Goal: Task Accomplishment & Management: Manage account settings

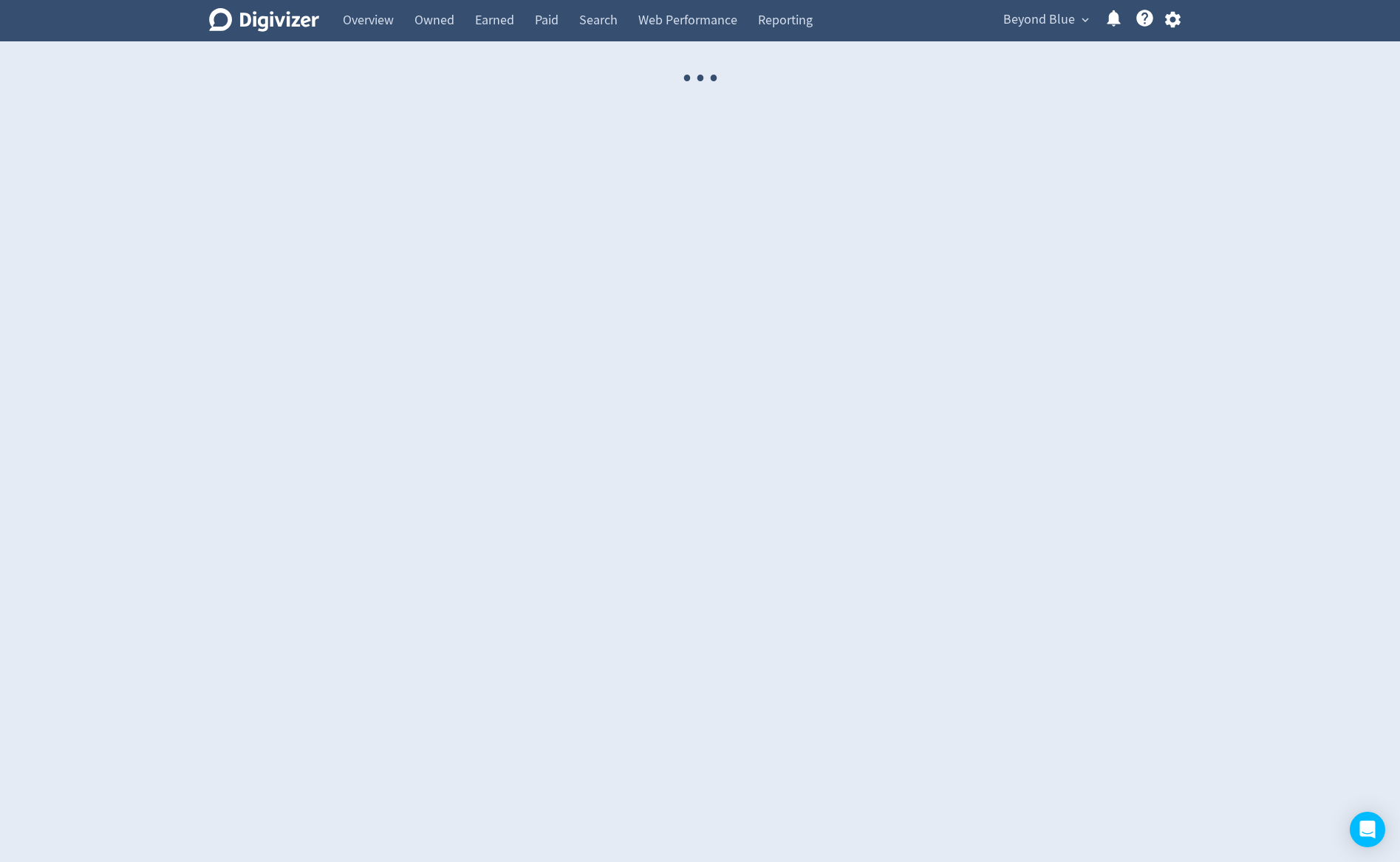
select select "USER"
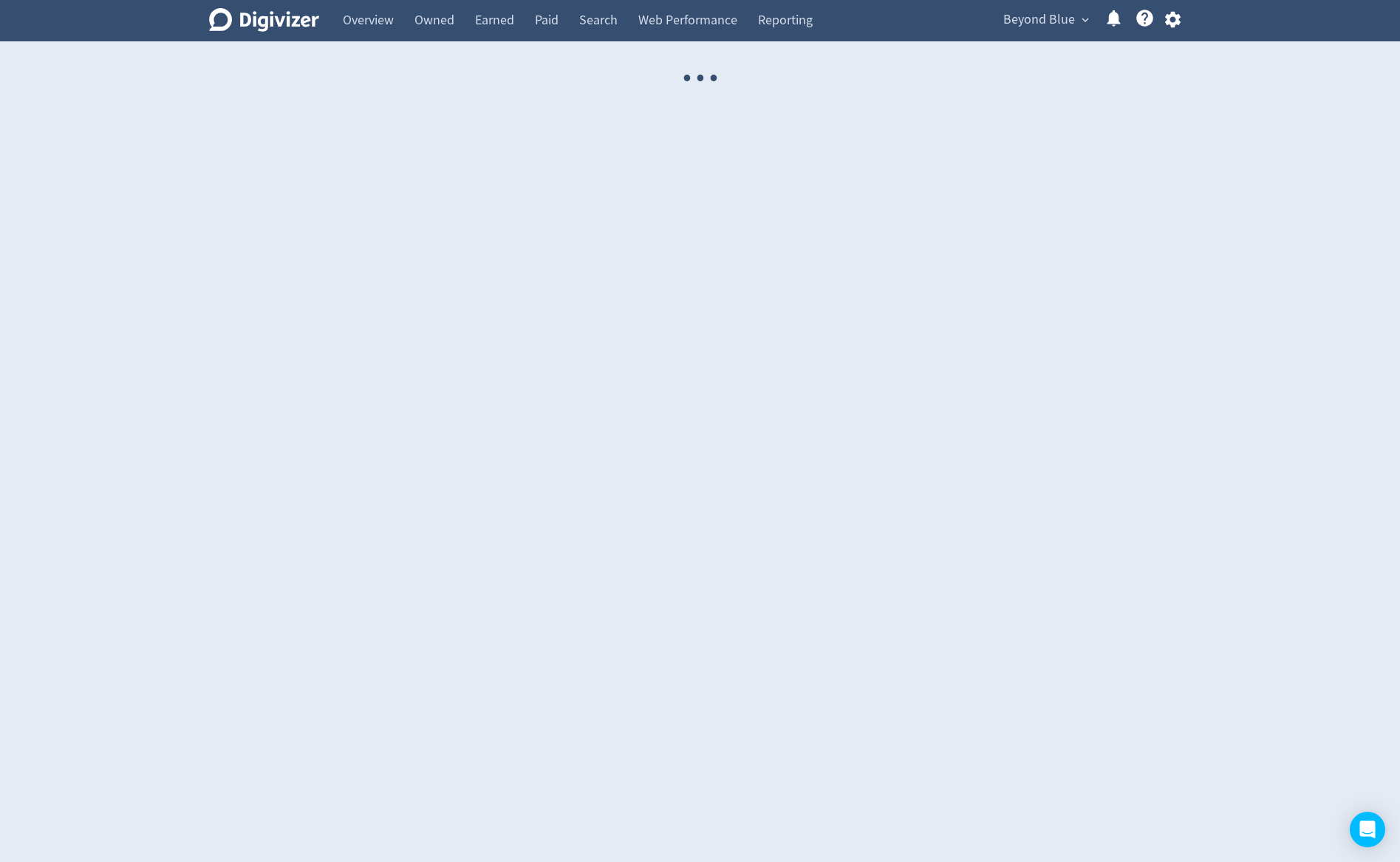
select select "USER"
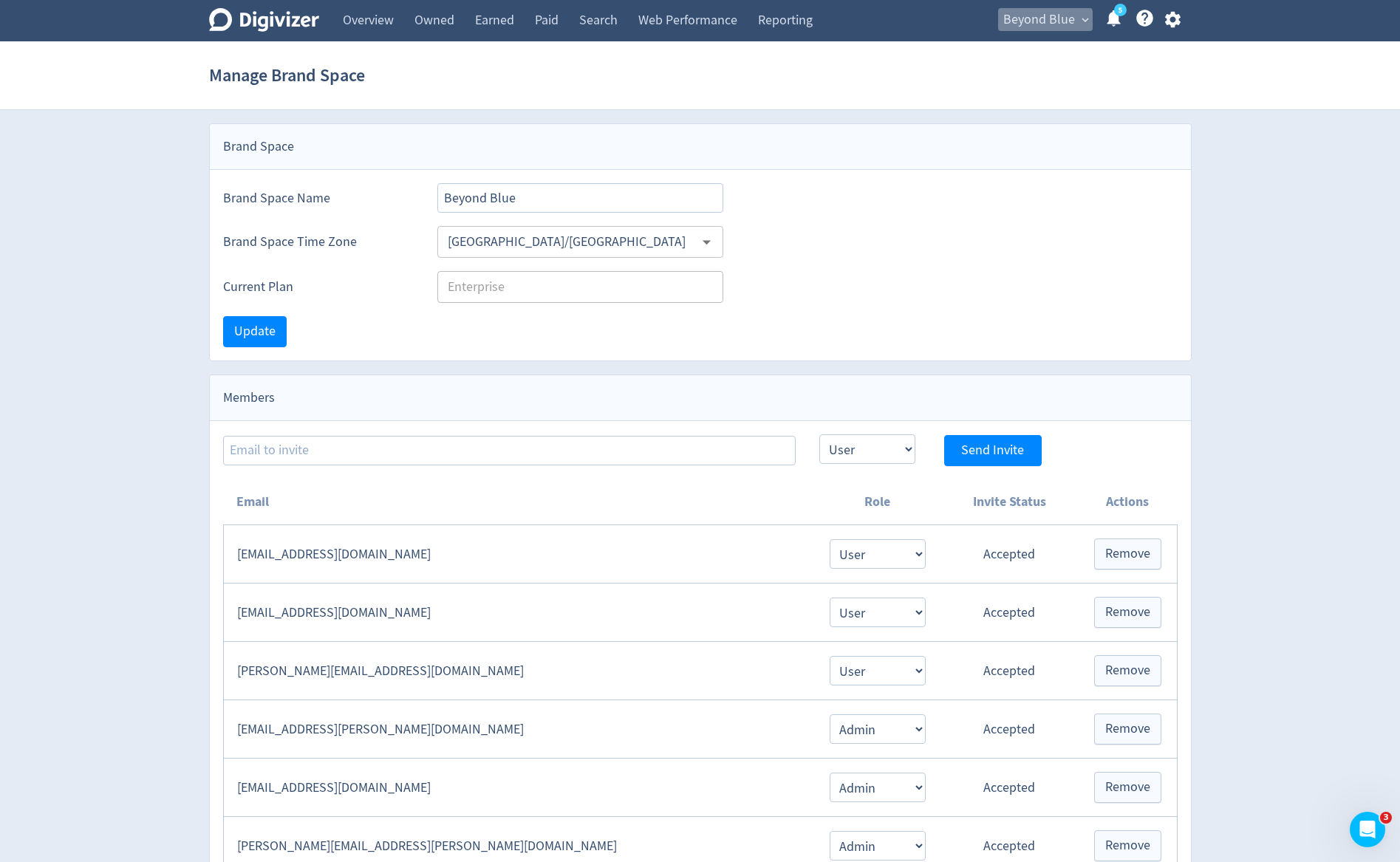
click at [1026, 25] on span "Beyond Blue" at bounding box center [1039, 20] width 71 height 23
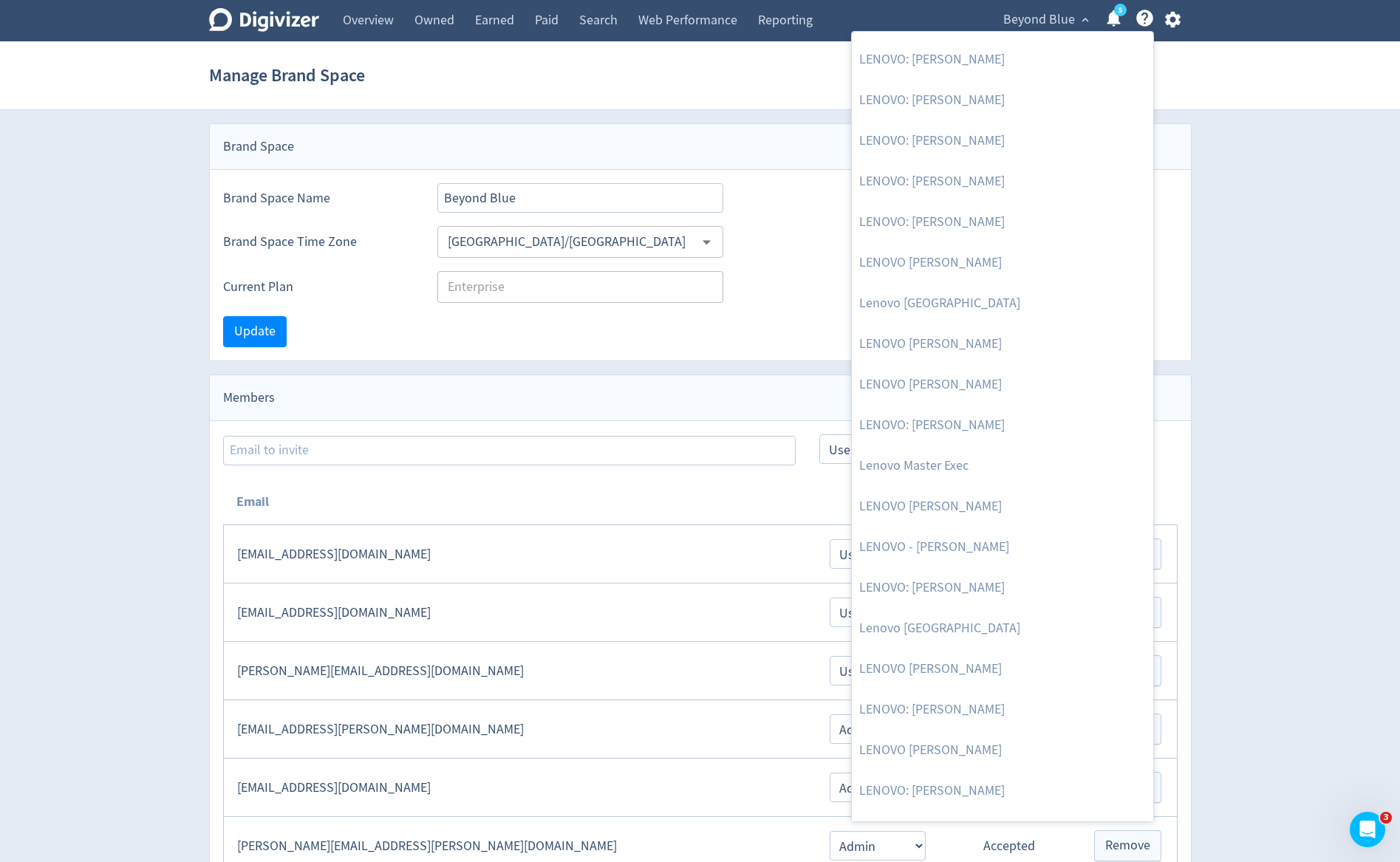
scroll to position [1507, 0]
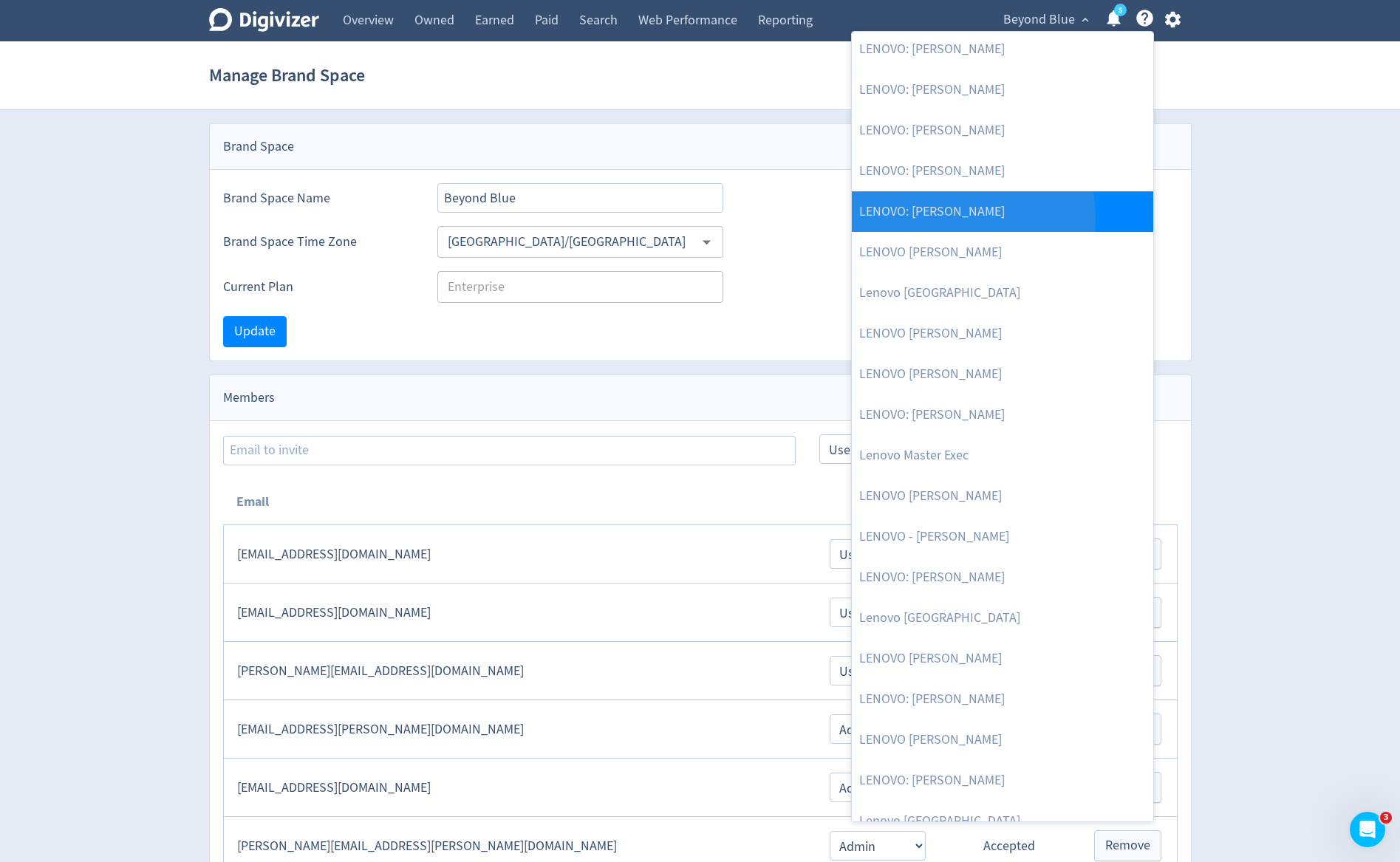
click at [933, 216] on link "LENOVO: [PERSON_NAME]" at bounding box center [1002, 212] width 301 height 41
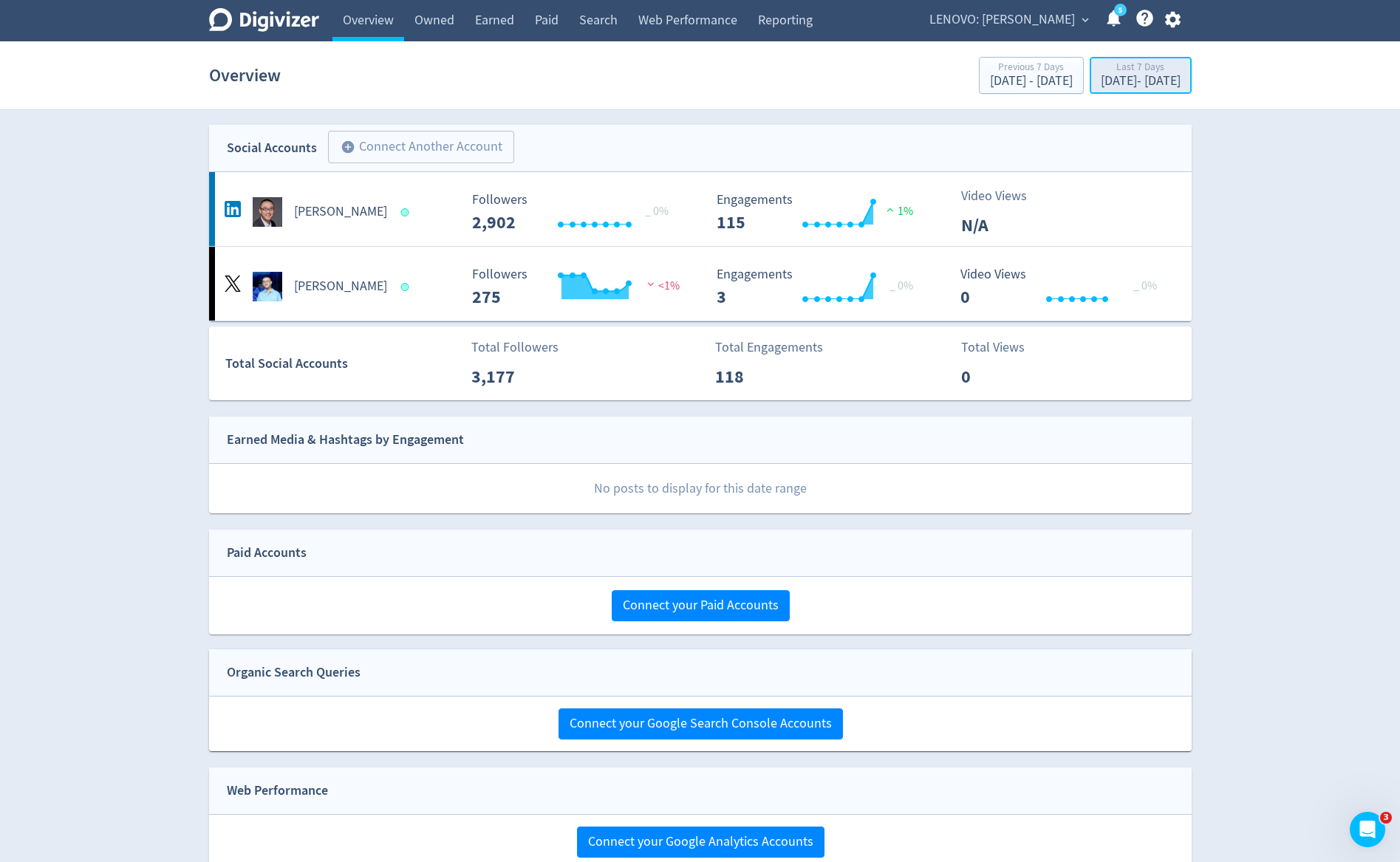
click at [1101, 81] on div "[DATE] - [DATE]" at bounding box center [1141, 82] width 80 height 14
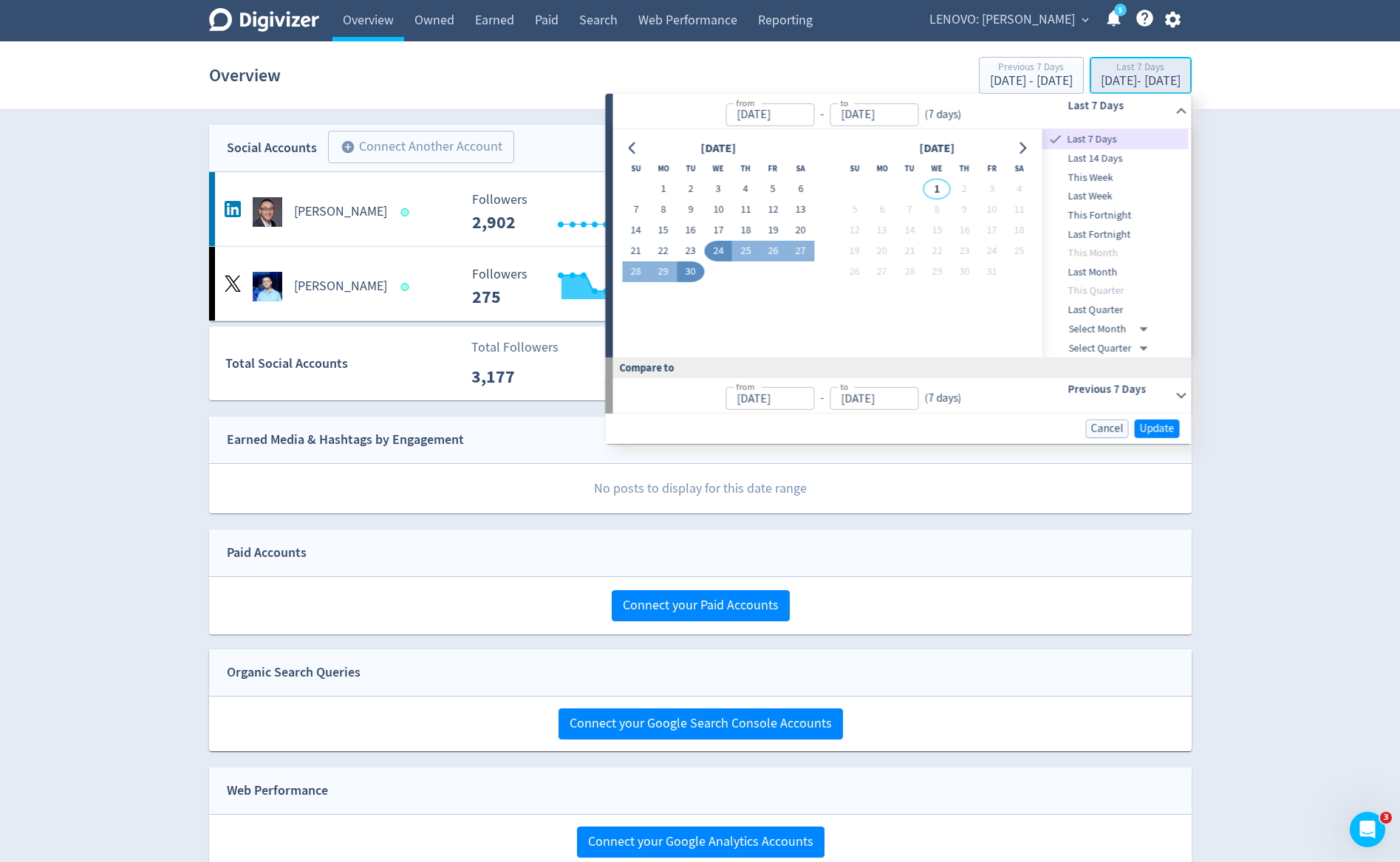
type input "[DATE]"
click at [1092, 272] on span "Last Month" at bounding box center [1116, 272] width 146 height 17
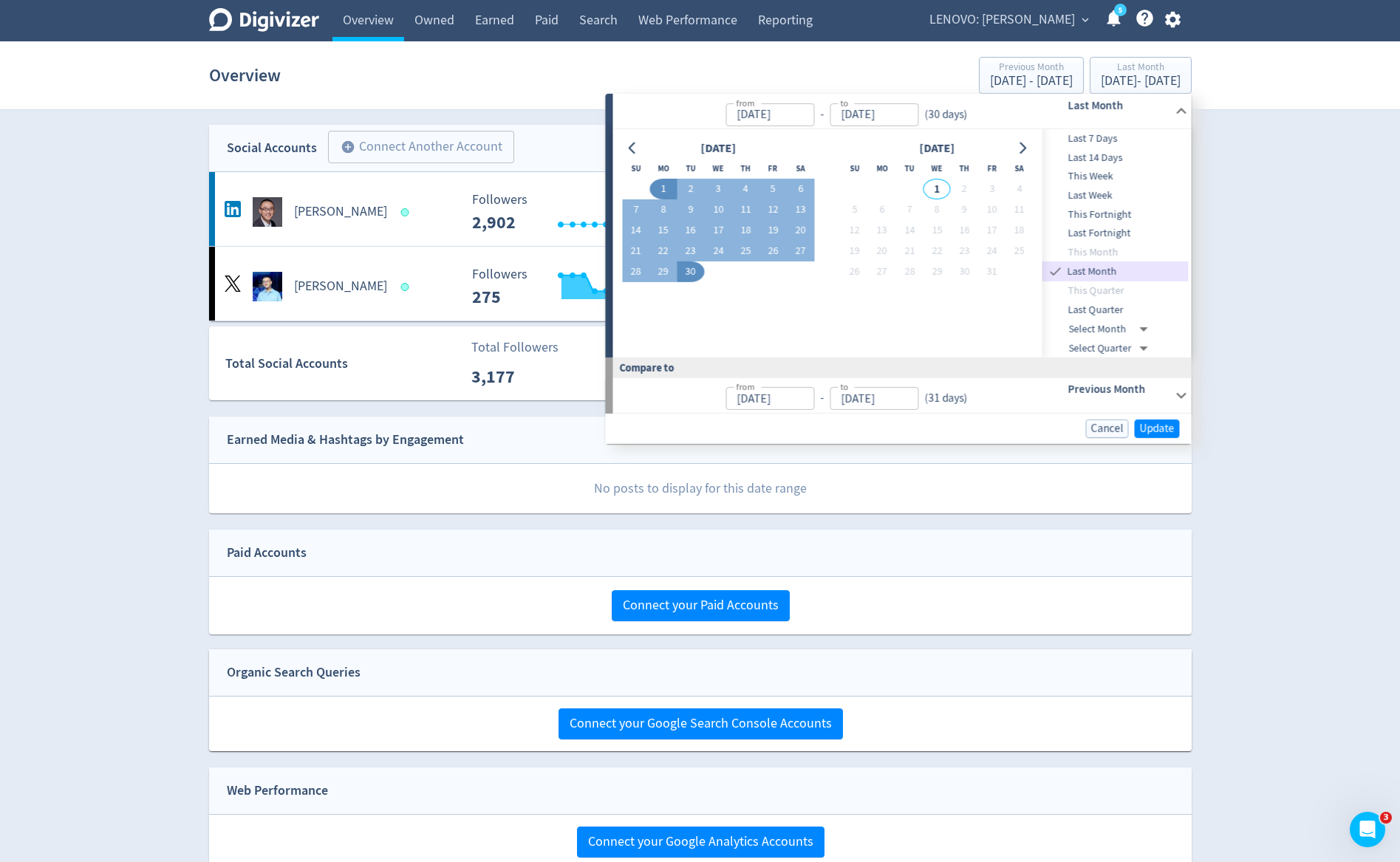
type input "[DATE]"
click at [1163, 432] on span "Update" at bounding box center [1158, 428] width 35 height 11
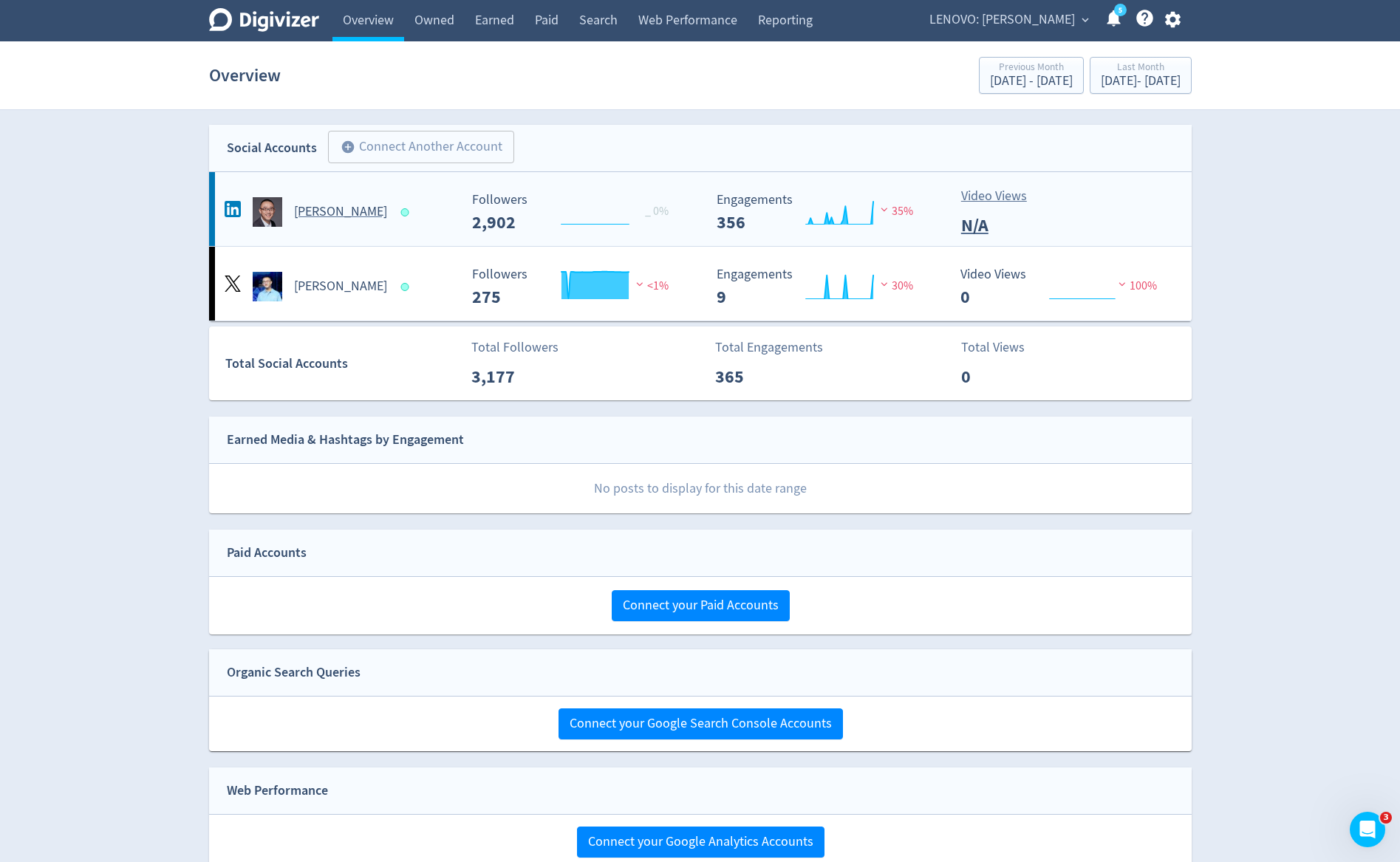
click at [396, 216] on span at bounding box center [407, 212] width 21 height 15
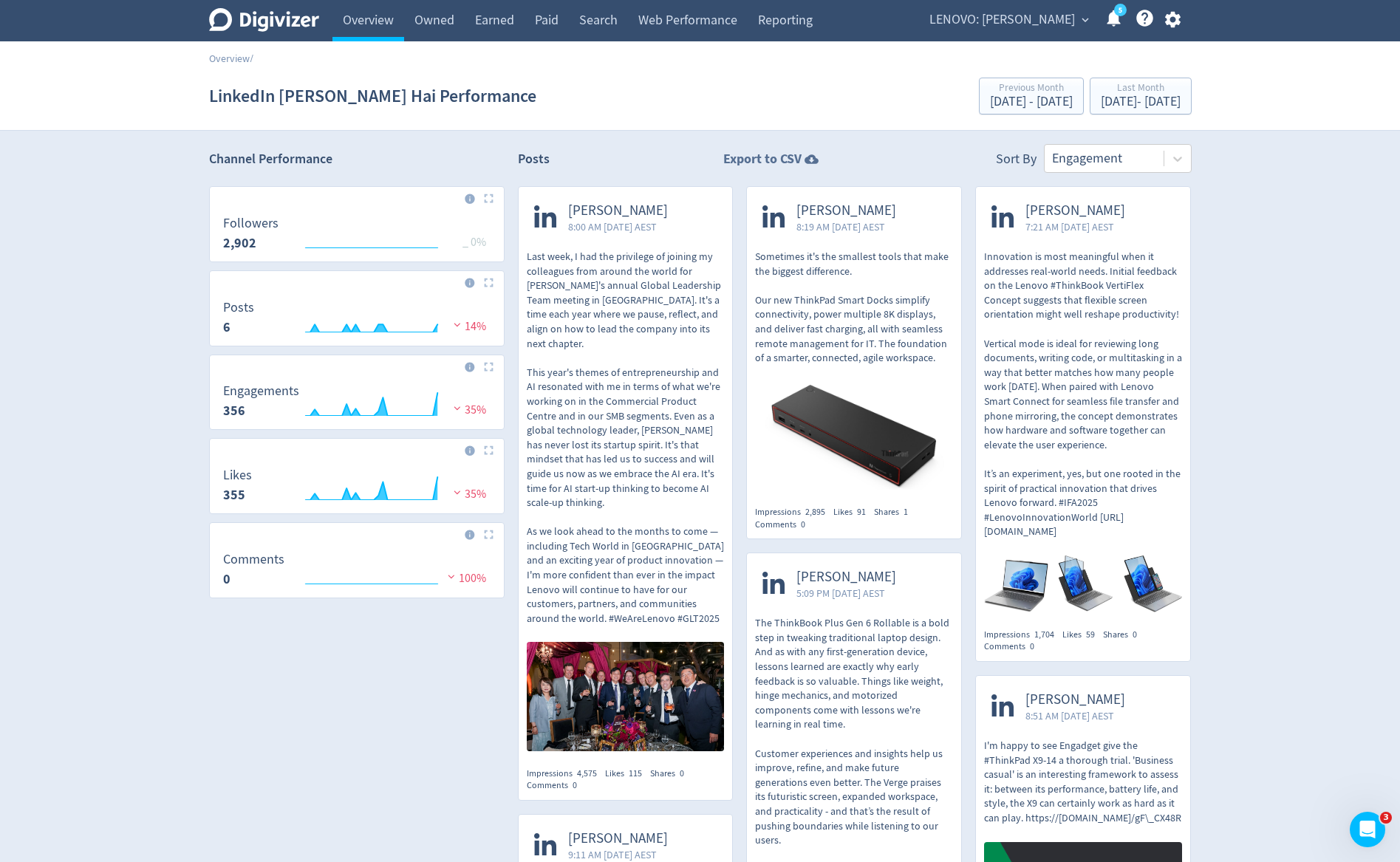
click at [752, 154] on strong "Export to CSV" at bounding box center [763, 159] width 78 height 19
click at [1101, 98] on div "[DATE] - [DATE]" at bounding box center [1141, 102] width 80 height 14
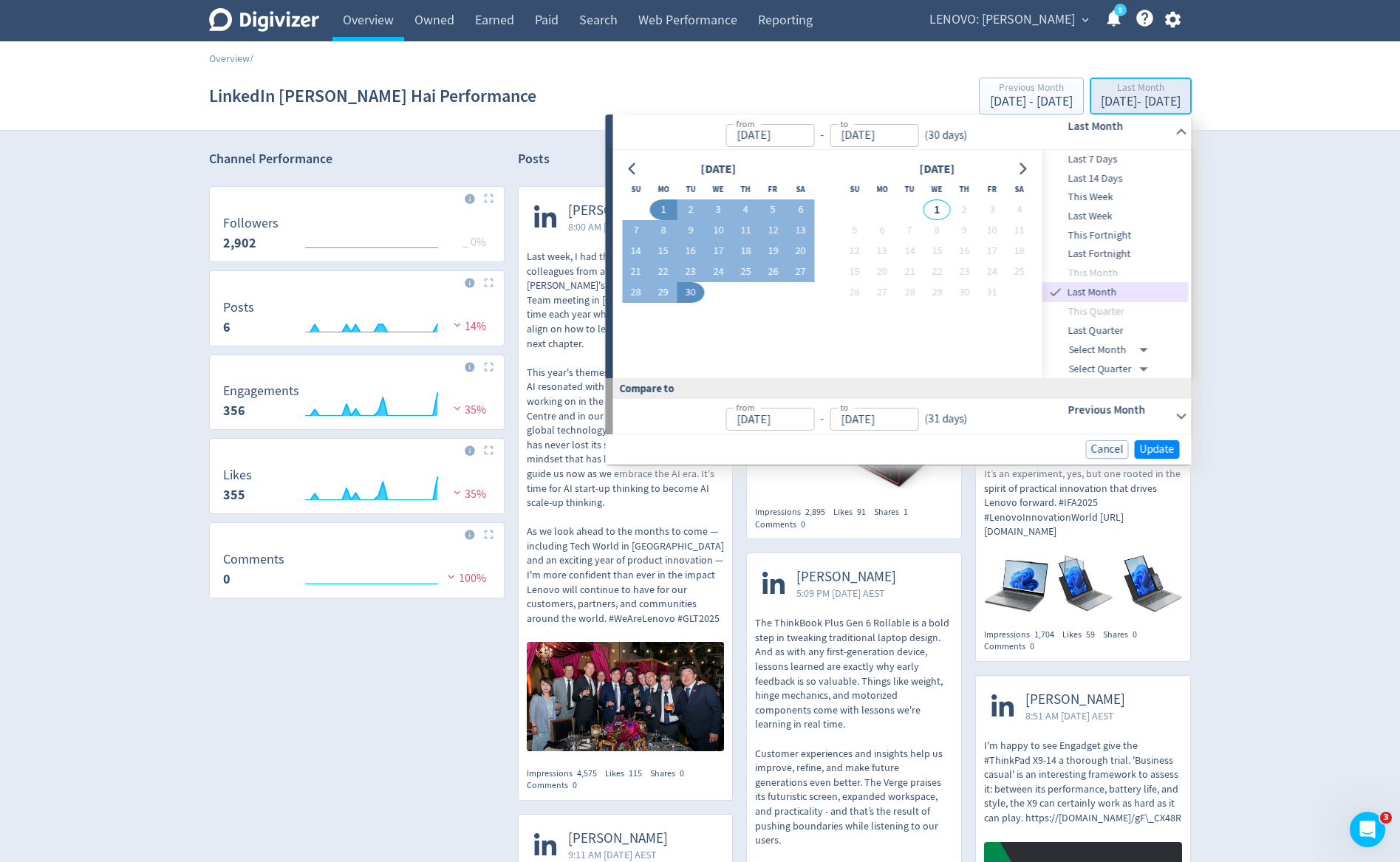
type input "[DATE]"
click at [751, 252] on button "18" at bounding box center [746, 251] width 27 height 20
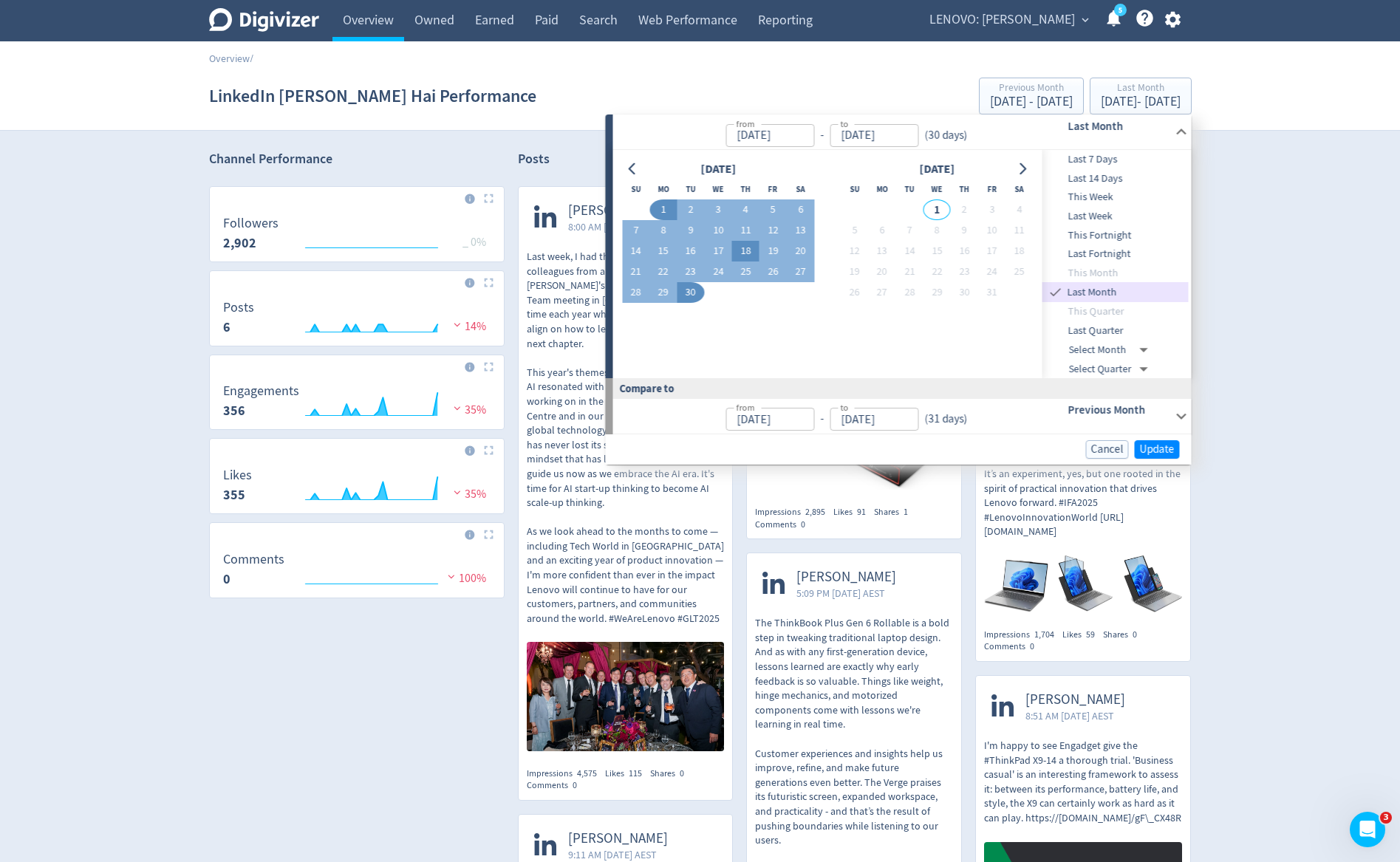
type input "[DATE]"
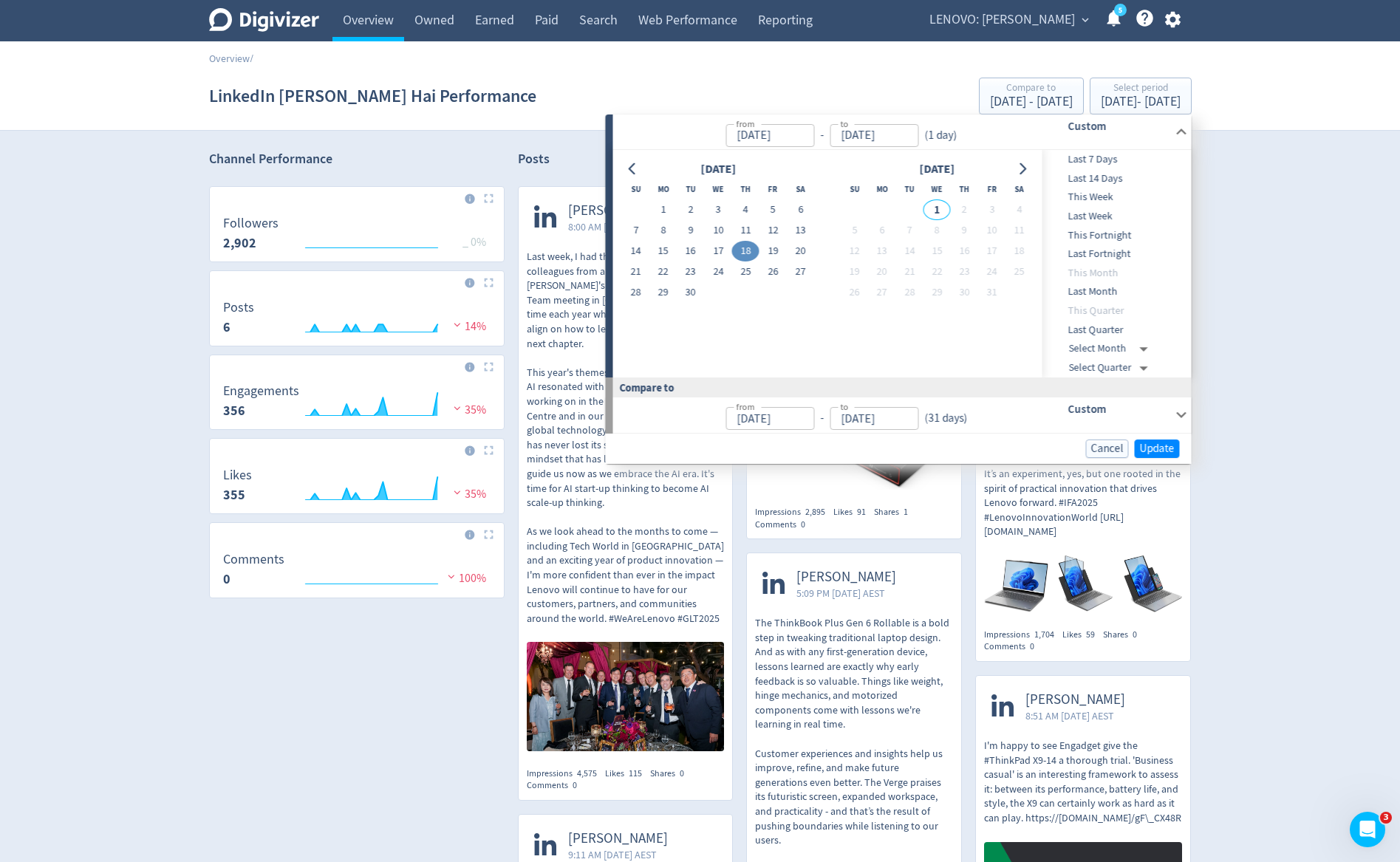
click at [751, 252] on button "18" at bounding box center [746, 251] width 27 height 20
type input "[DATE]"
click at [1157, 443] on span "Update" at bounding box center [1158, 448] width 35 height 11
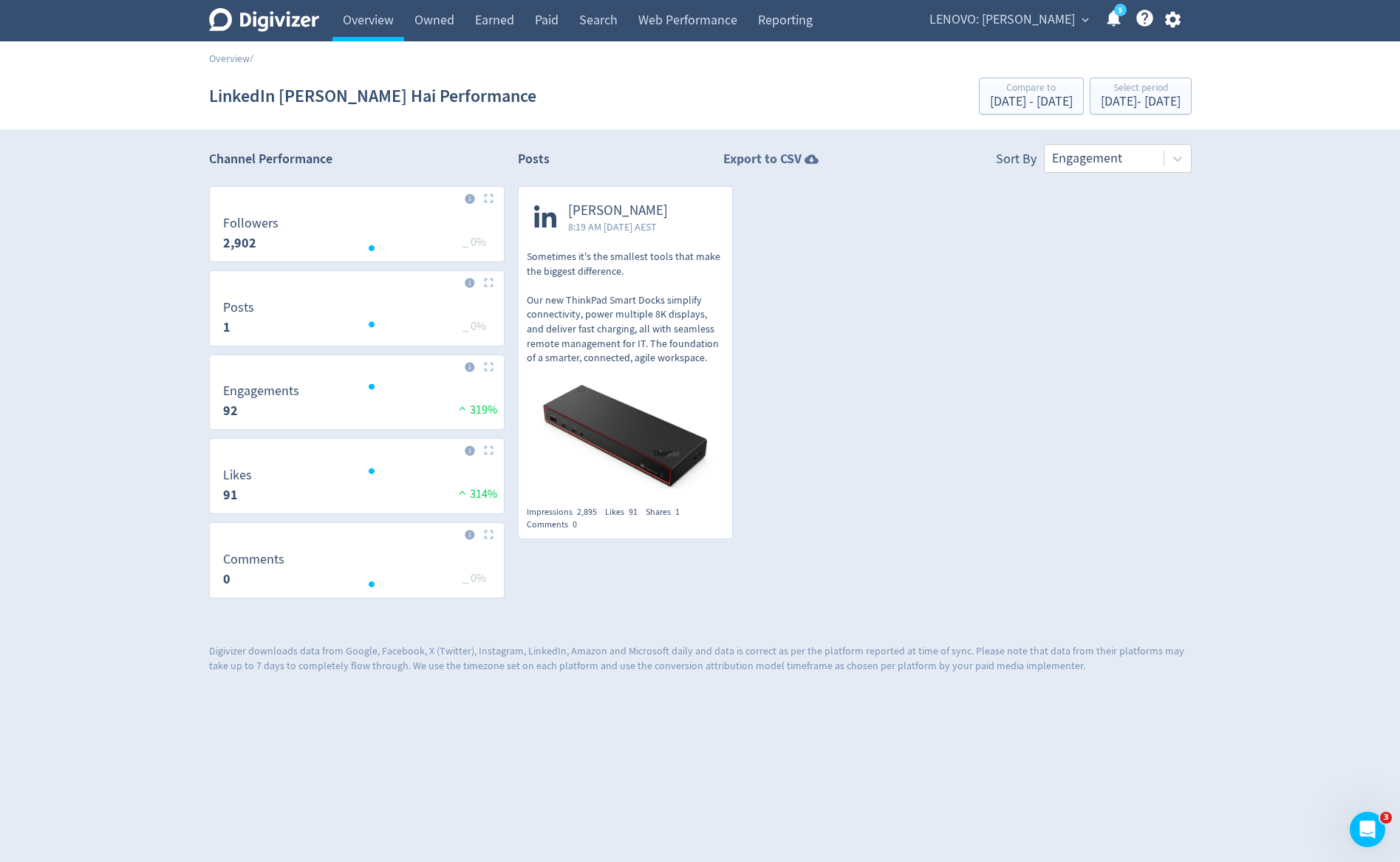
click at [802, 164] on icon at bounding box center [812, 159] width 20 height 14
